Goal: Information Seeking & Learning: Learn about a topic

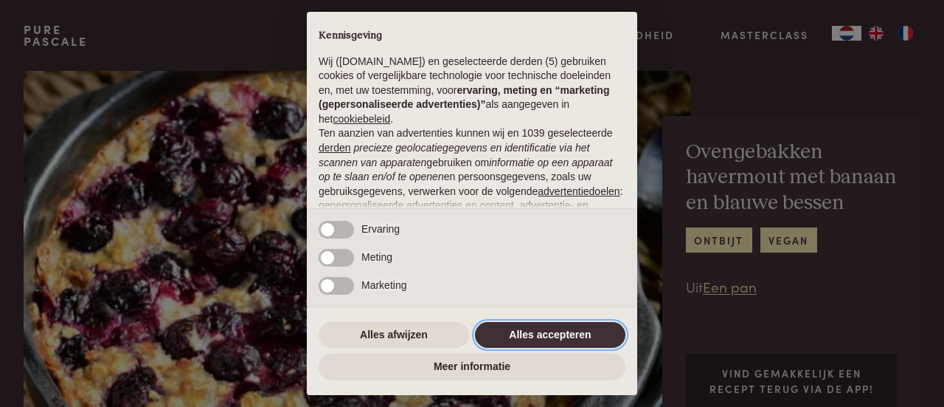
click at [539, 331] on button "Alles accepteren" at bounding box center [550, 335] width 151 height 27
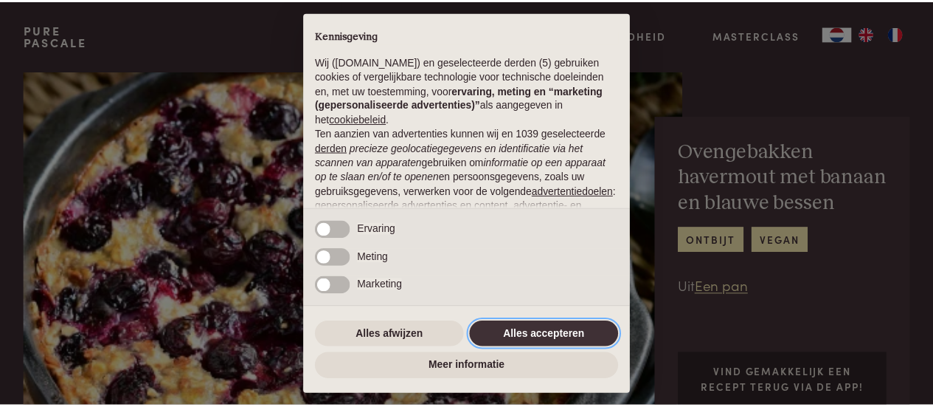
scroll to position [186, 0]
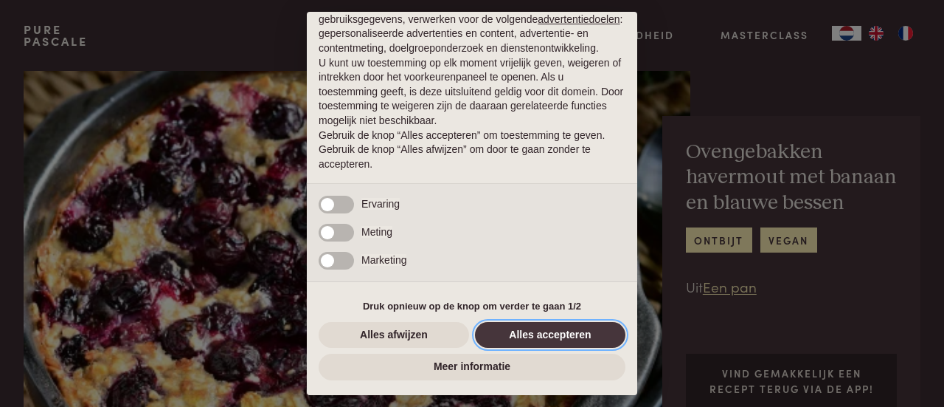
click at [539, 331] on button "Alles accepteren" at bounding box center [550, 335] width 151 height 27
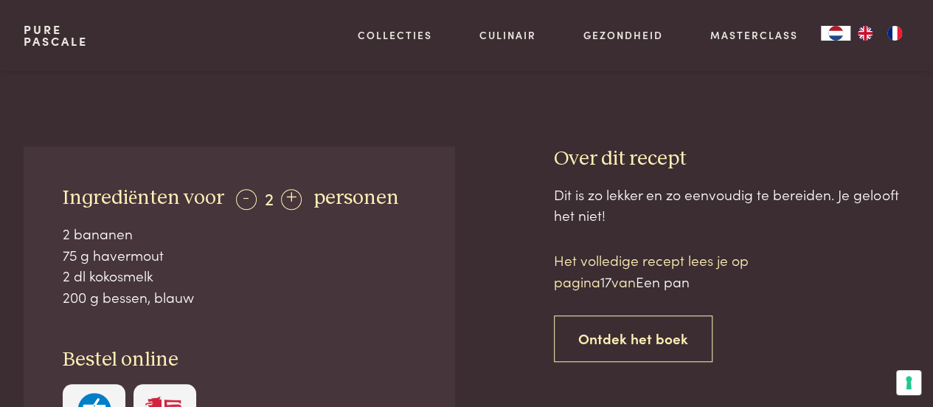
scroll to position [516, 0]
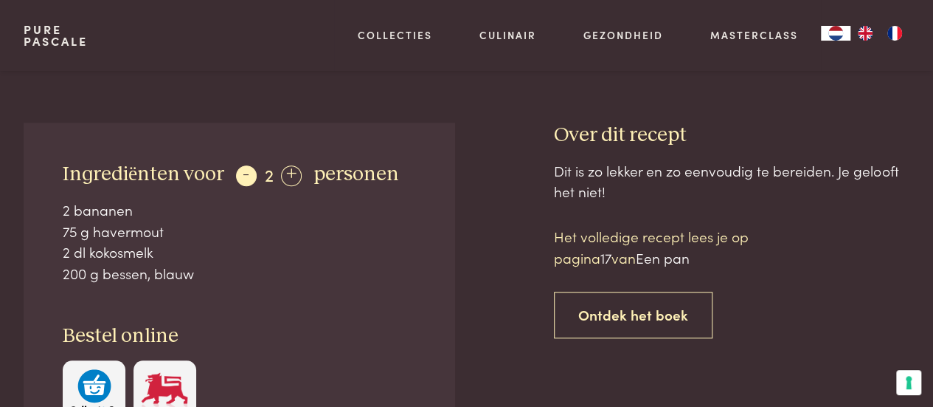
click at [239, 172] on div "-" at bounding box center [246, 175] width 21 height 21
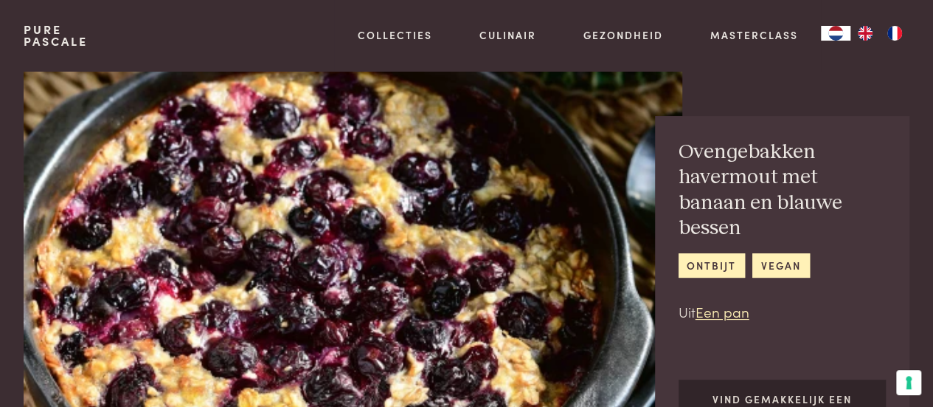
scroll to position [74, 0]
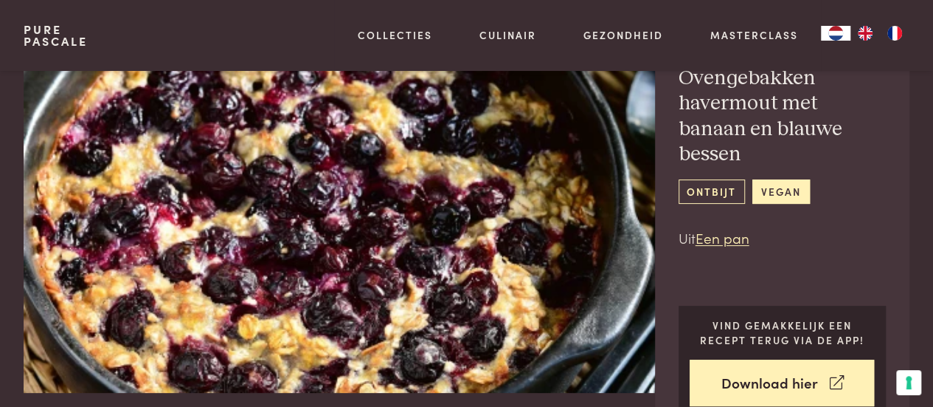
click at [696, 193] on link "ontbijt" at bounding box center [712, 191] width 66 height 24
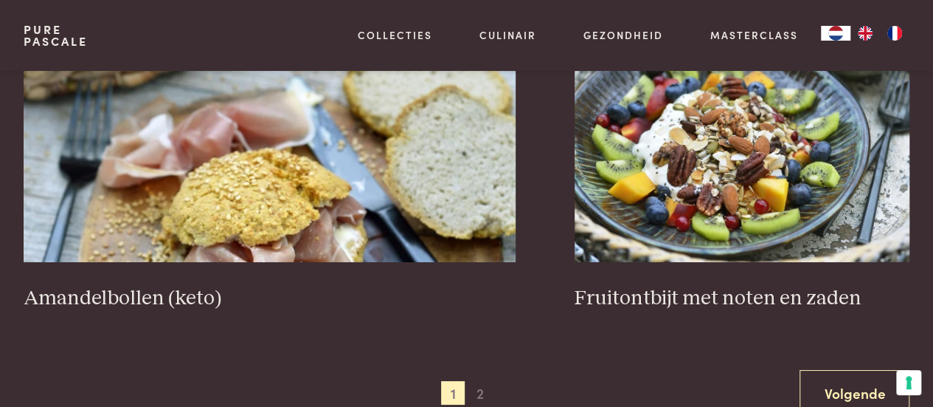
scroll to position [2730, 0]
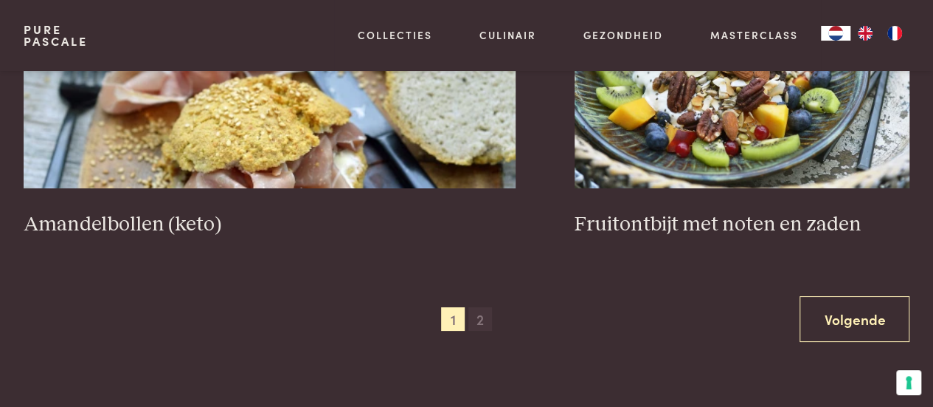
click at [477, 307] on span "2" at bounding box center [480, 319] width 24 height 24
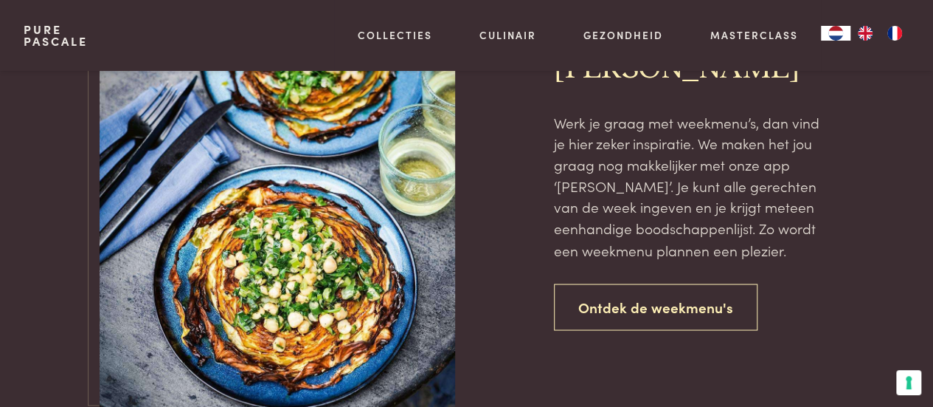
scroll to position [1224, 0]
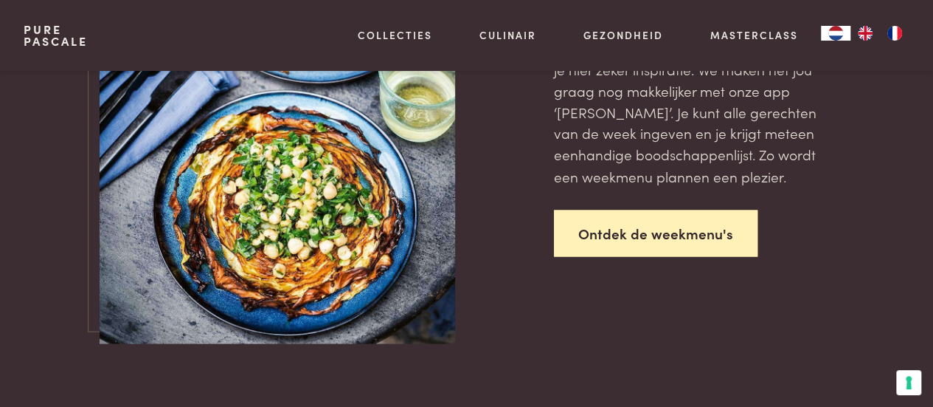
click at [629, 236] on link "Ontdek de weekmenu's" at bounding box center [656, 233] width 204 height 46
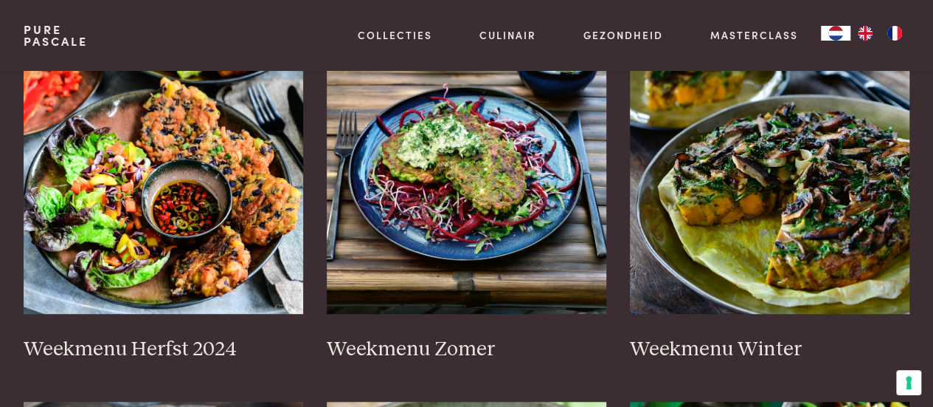
scroll to position [443, 0]
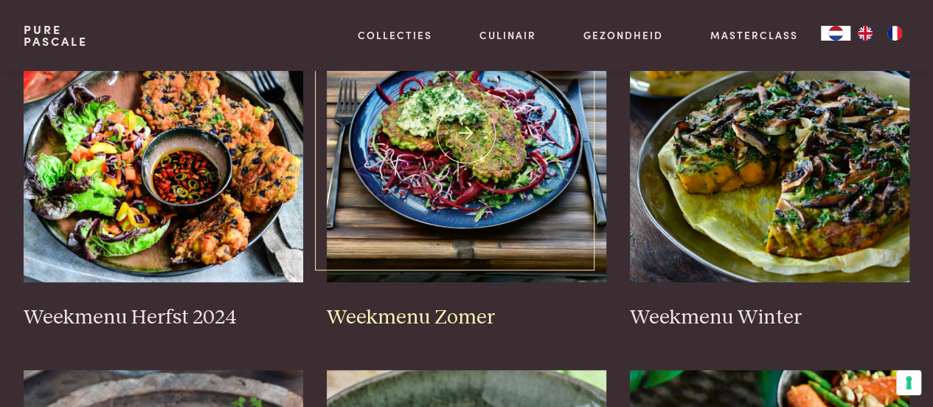
click at [525, 243] on img at bounding box center [467, 134] width 280 height 295
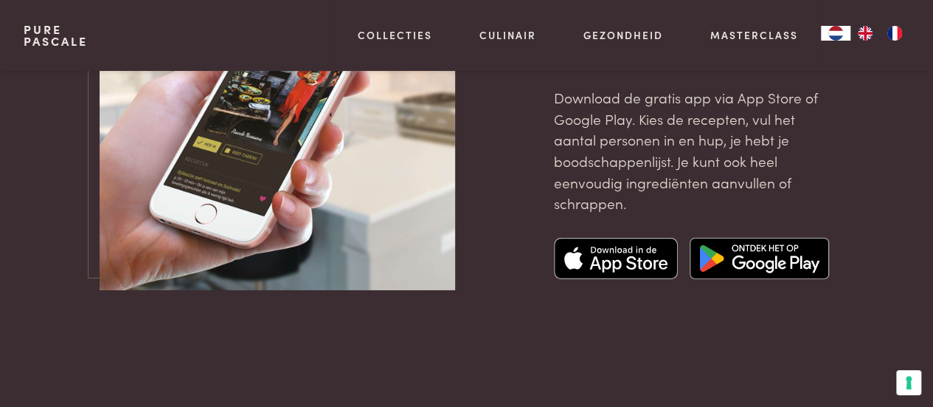
scroll to position [5238, 0]
